Goal: Task Accomplishment & Management: Manage account settings

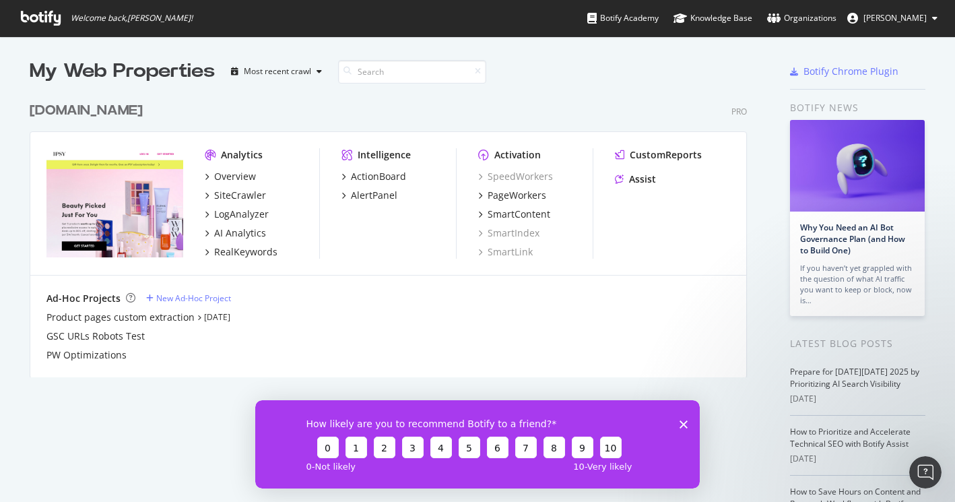
click at [914, 18] on span "[PERSON_NAME]" at bounding box center [894, 17] width 63 height 11
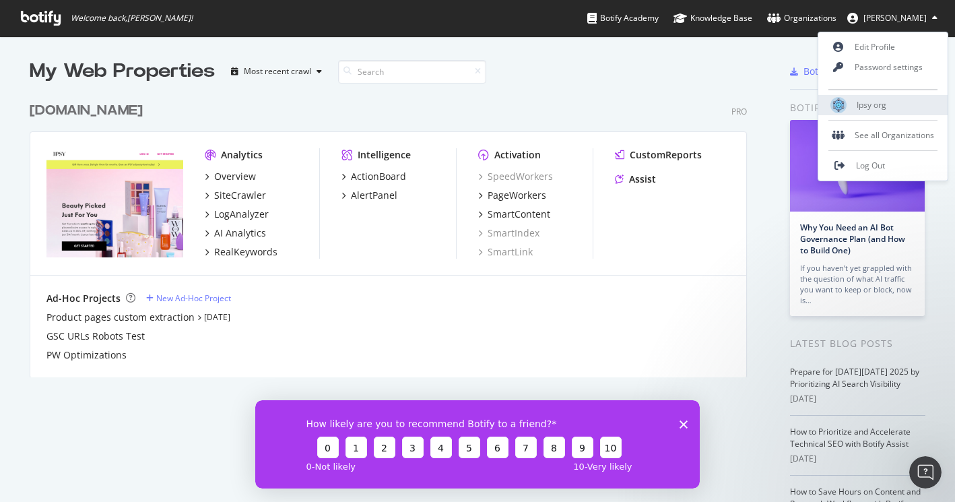
click at [878, 106] on span "Ipsy org" at bounding box center [872, 104] width 30 height 11
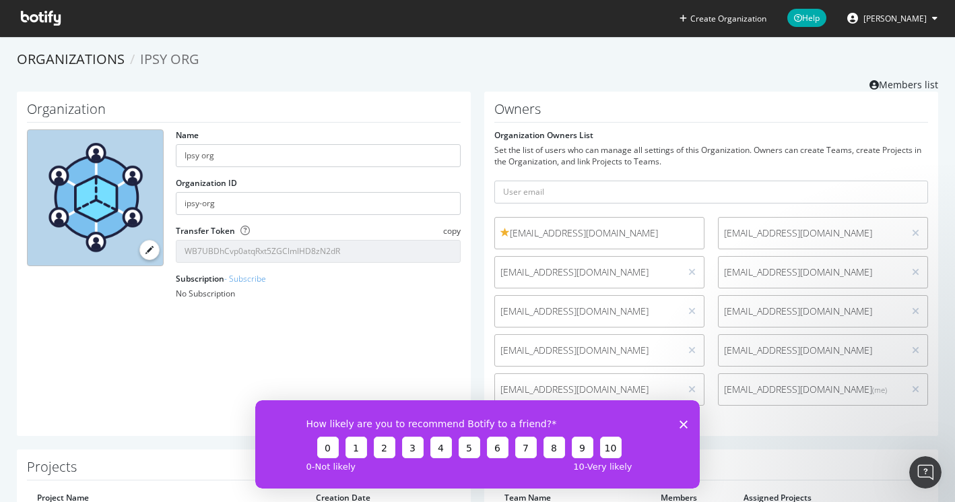
click at [785, 315] on span "[EMAIL_ADDRESS][DOMAIN_NAME]" at bounding box center [811, 310] width 174 height 13
copy div "[EMAIL_ADDRESS][DOMAIN_NAME]"
click at [794, 426] on div "Owners Organization Owners List Set the list of users who can manage all settin…" at bounding box center [711, 264] width 454 height 344
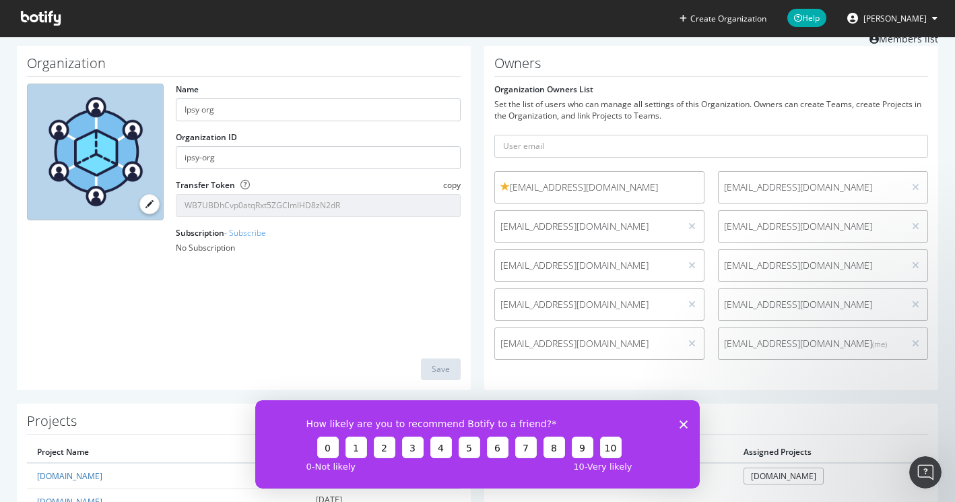
scroll to position [108, 0]
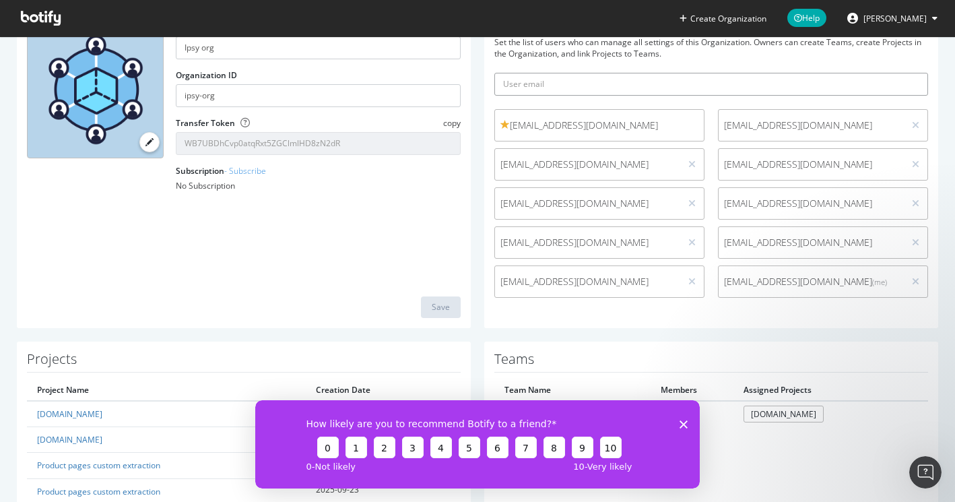
click at [582, 82] on input "text" at bounding box center [711, 84] width 434 height 23
click at [685, 435] on div "How likely are you to recommend Botify to a friend? 0 1 2 3 4 5 6 7 8 9 10 0 - …" at bounding box center [477, 443] width 445 height 88
click at [680, 422] on icon "Close survey" at bounding box center [684, 424] width 8 height 8
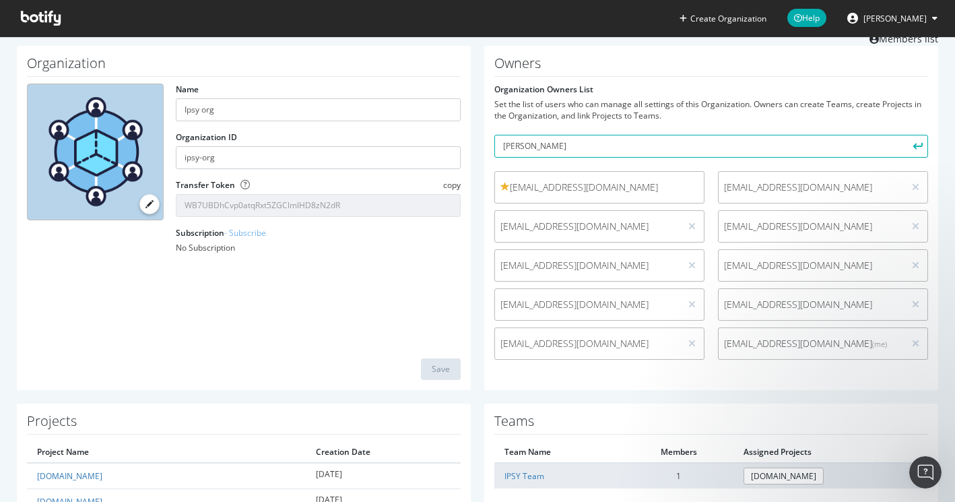
scroll to position [0, 0]
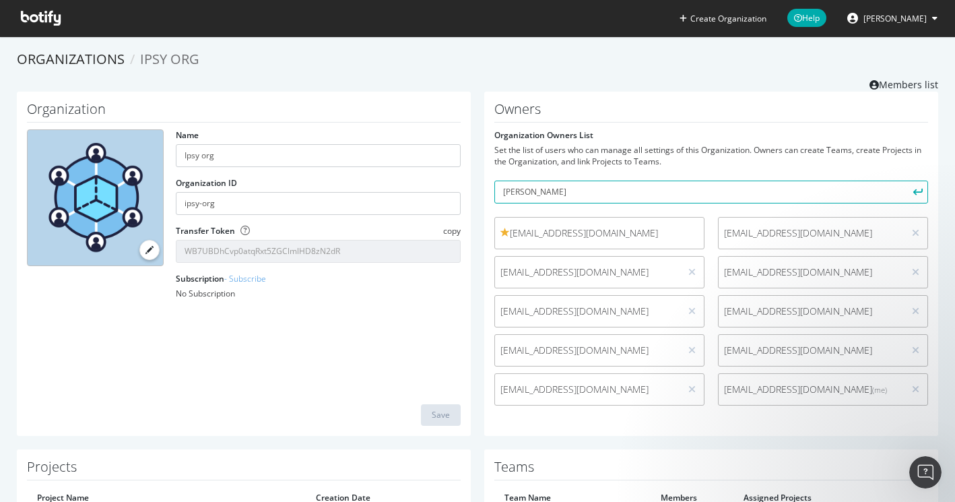
click at [838, 180] on form "Organization Owners List Set the list of users who can manage all settings of t…" at bounding box center [711, 270] width 434 height 283
click at [712, 194] on input "[PERSON_NAME]" at bounding box center [711, 192] width 434 height 23
click at [905, 181] on button "submit" at bounding box center [916, 192] width 23 height 23
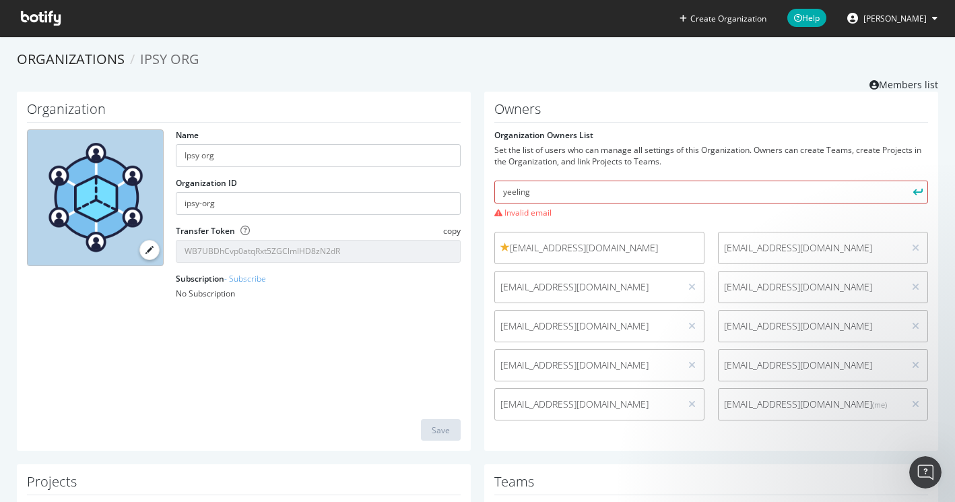
click at [682, 189] on input "yeeling" at bounding box center [711, 192] width 434 height 23
click at [657, 190] on input "yeeling" at bounding box center [711, 192] width 434 height 23
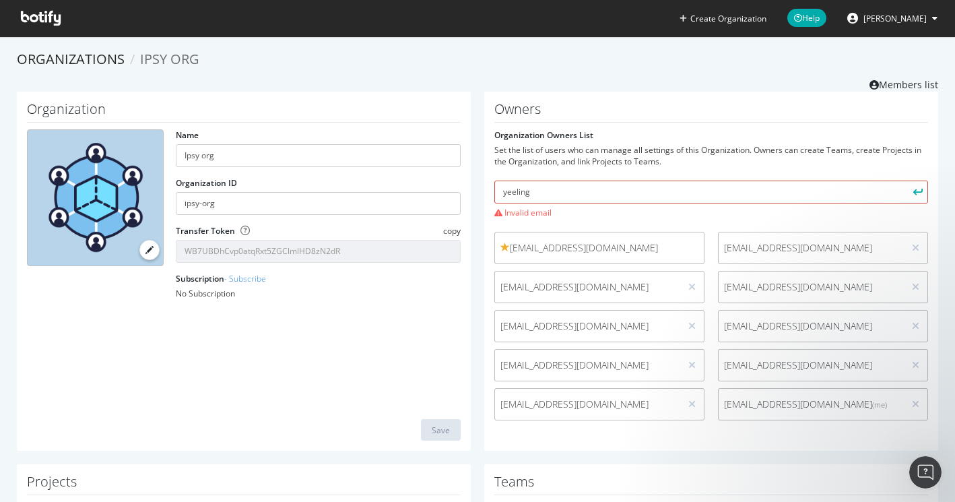
click at [657, 190] on input "yeeling" at bounding box center [711, 192] width 434 height 23
paste input "[EMAIL_ADDRESS][DOMAIN_NAME]"
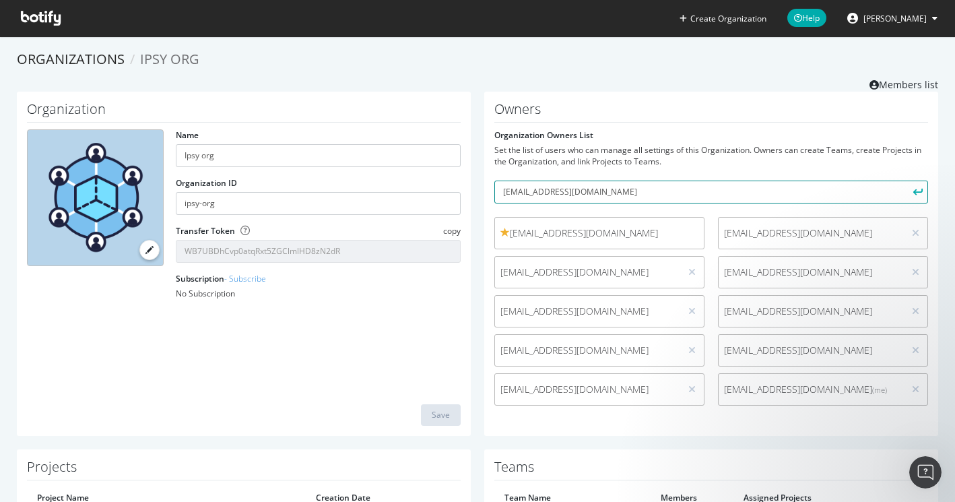
click at [905, 181] on button "submit" at bounding box center [916, 192] width 23 height 23
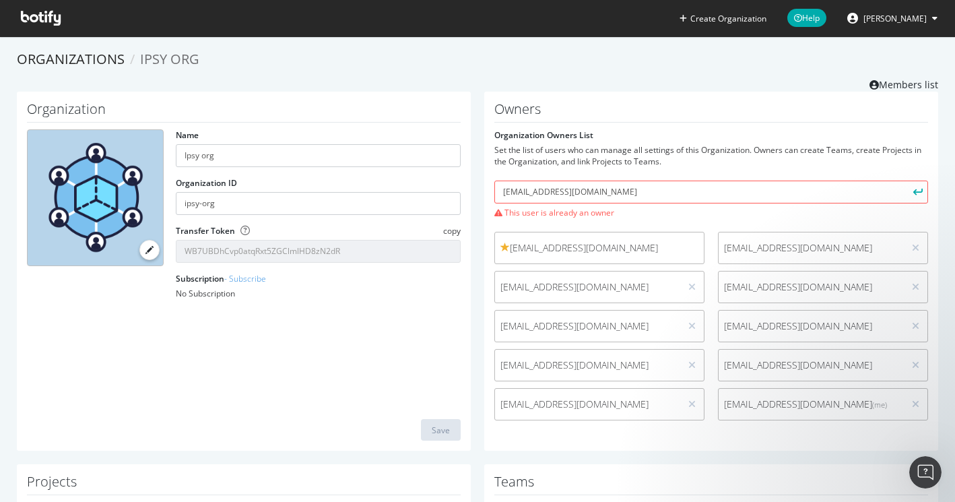
scroll to position [5, 0]
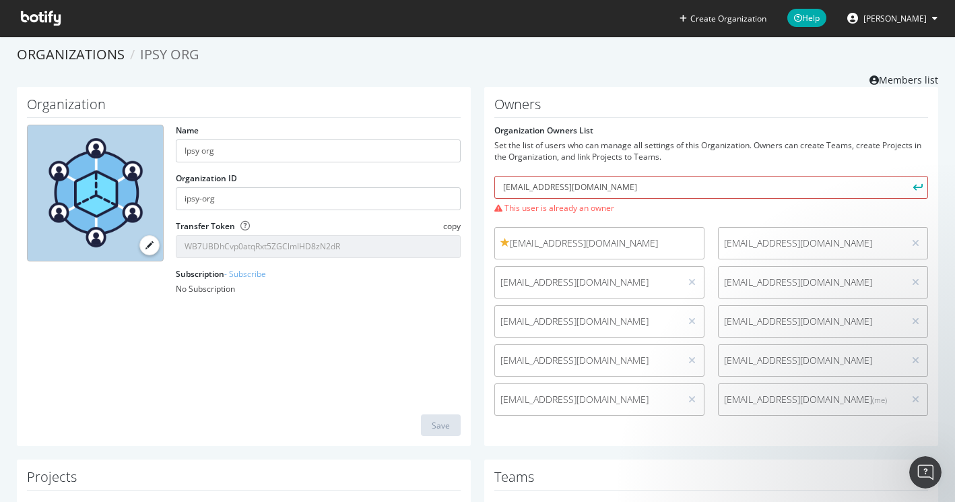
click at [653, 183] on input "[EMAIL_ADDRESS][DOMAIN_NAME]" at bounding box center [711, 187] width 434 height 23
paste input "ingl"
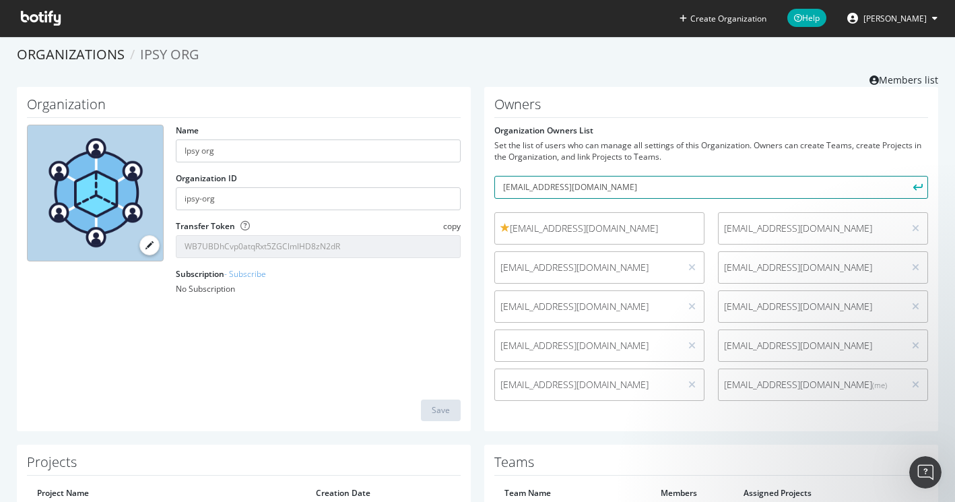
type input "[EMAIL_ADDRESS][DOMAIN_NAME]"
click at [905, 176] on button "submit" at bounding box center [916, 187] width 23 height 23
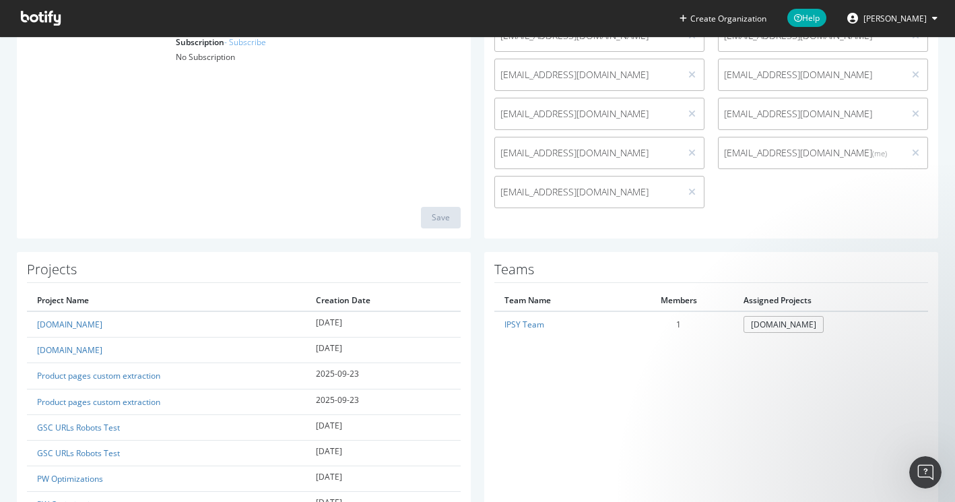
scroll to position [0, 0]
